Goal: Task Accomplishment & Management: Manage account settings

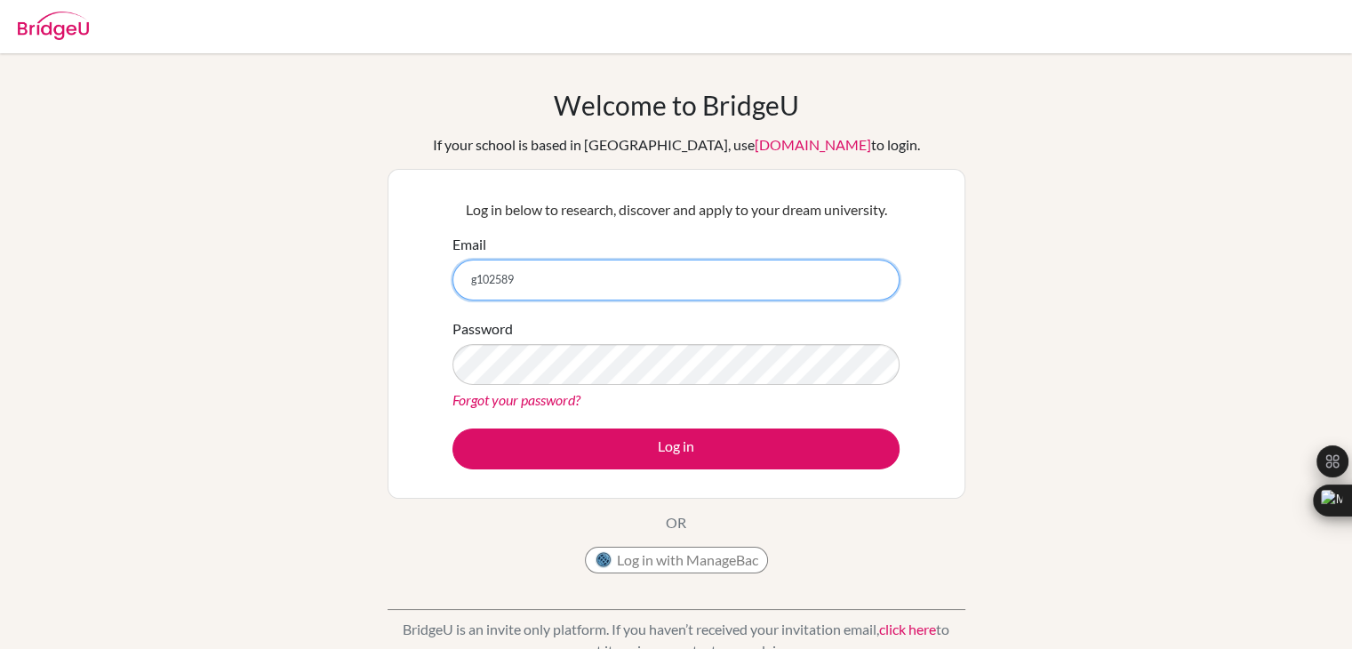
click at [566, 280] on input "g102589" at bounding box center [675, 280] width 447 height 41
type input "[EMAIL_ADDRESS][DOMAIN_NAME]"
click at [452, 428] on button "Log in" at bounding box center [675, 448] width 447 height 41
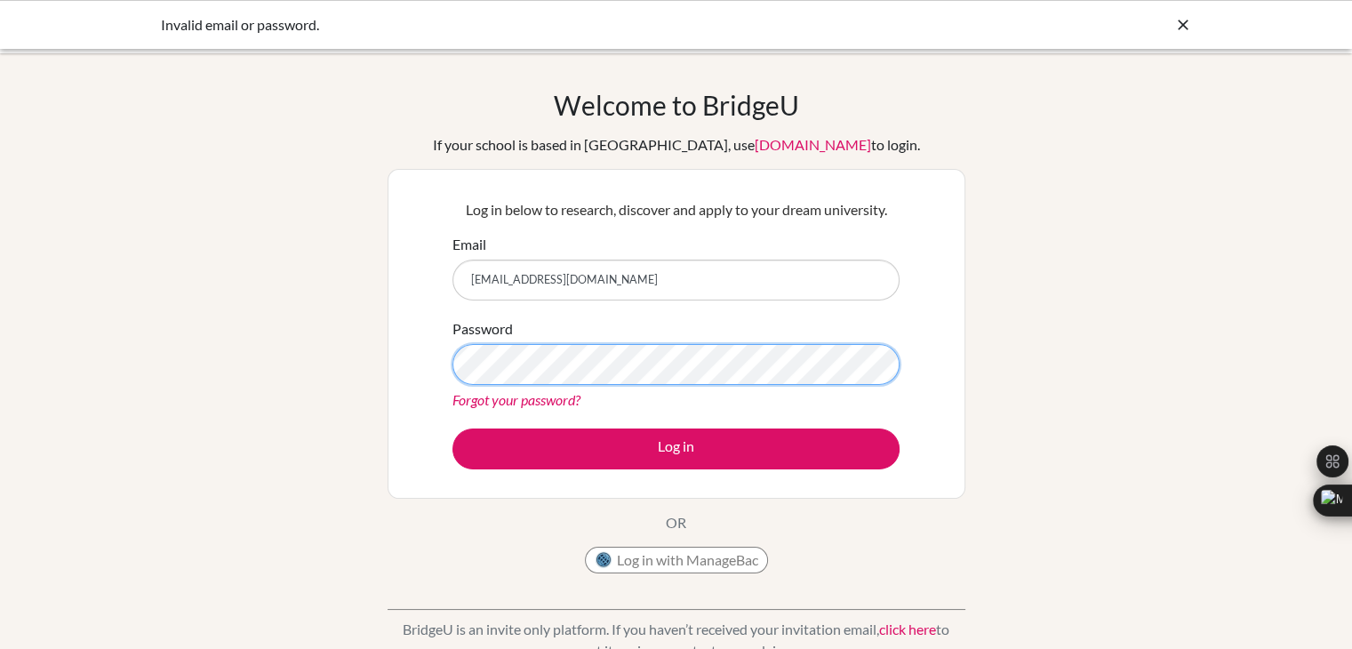
click at [452, 428] on button "Log in" at bounding box center [675, 448] width 447 height 41
